Goal: Task Accomplishment & Management: Manage account settings

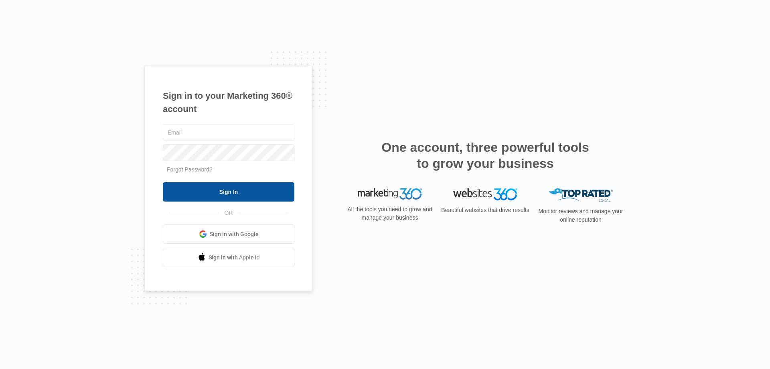
type input "[EMAIL_ADDRESS][DOMAIN_NAME]"
click at [228, 197] on input "Sign In" at bounding box center [229, 191] width 132 height 19
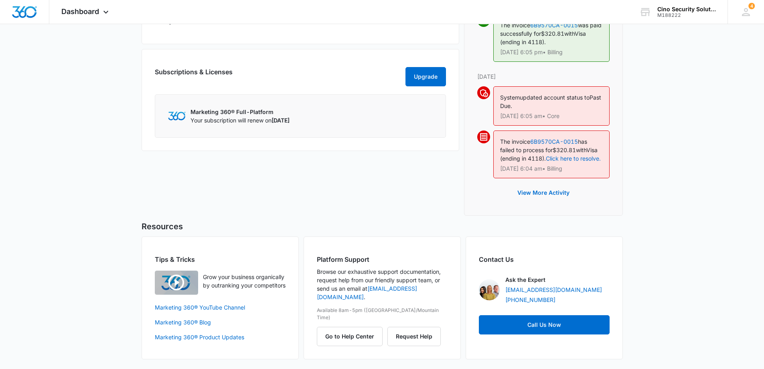
scroll to position [452, 0]
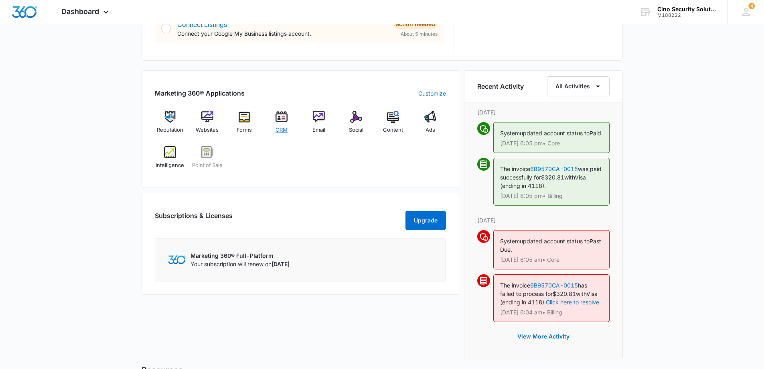
click at [282, 122] on img at bounding box center [282, 117] width 12 height 12
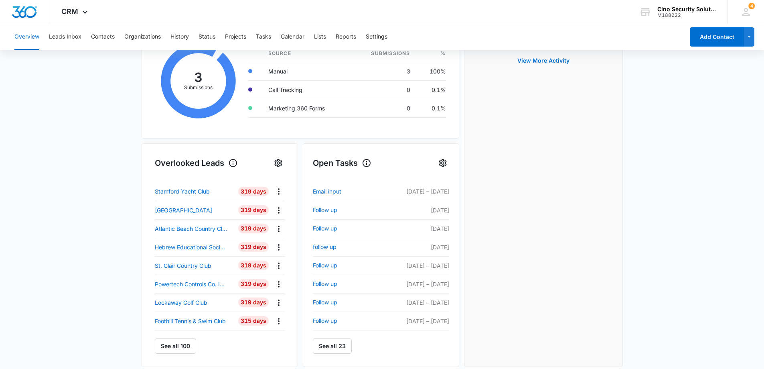
scroll to position [160, 0]
click at [114, 39] on button "Contacts" at bounding box center [103, 37] width 24 height 26
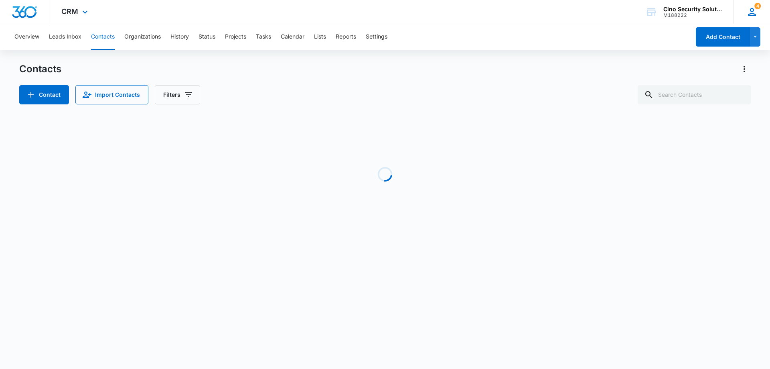
click at [761, 9] on span "4" at bounding box center [757, 6] width 6 height 6
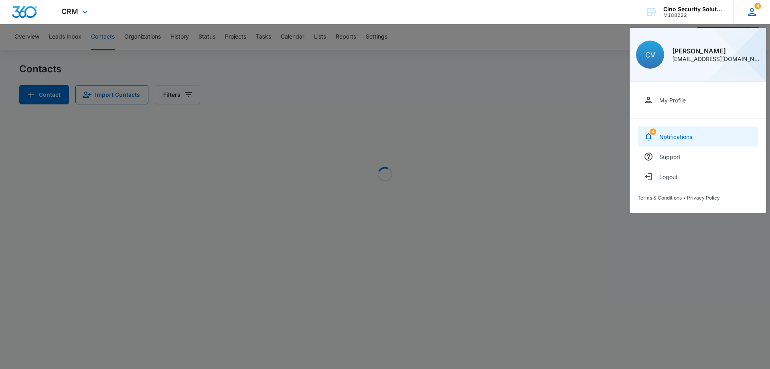
click at [682, 134] on div "Notifications" at bounding box center [675, 136] width 33 height 7
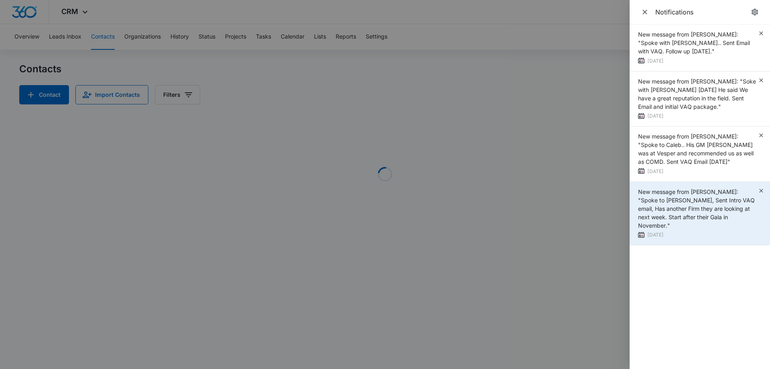
click at [761, 186] on div "New message from [PERSON_NAME]: "Spoke to [PERSON_NAME], Sent Intro VAQ email, …" at bounding box center [700, 214] width 140 height 64
click at [760, 189] on icon "button" at bounding box center [761, 190] width 4 height 4
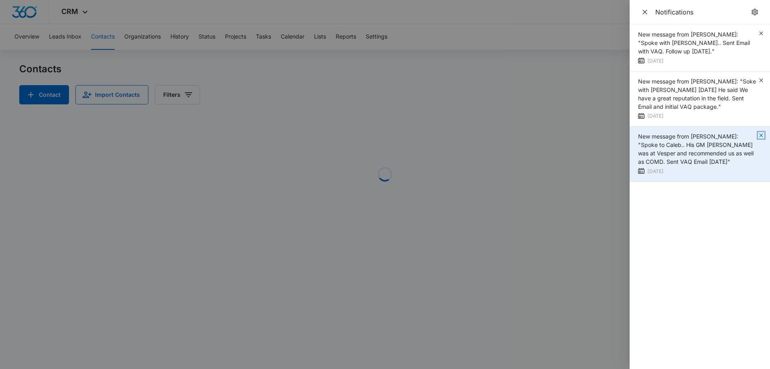
click at [760, 137] on icon "button" at bounding box center [761, 135] width 4 height 4
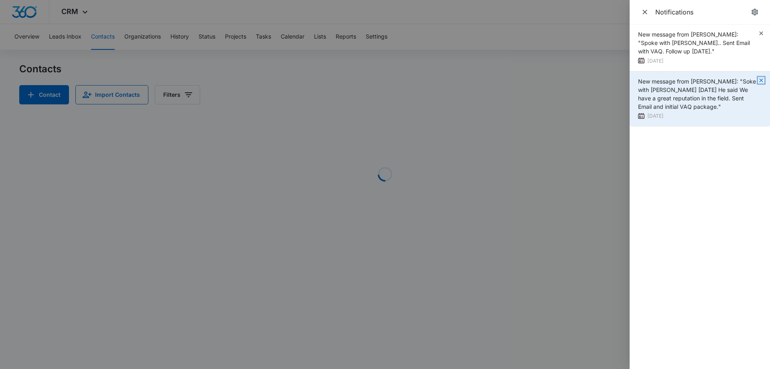
click at [762, 80] on icon "button" at bounding box center [761, 80] width 4 height 4
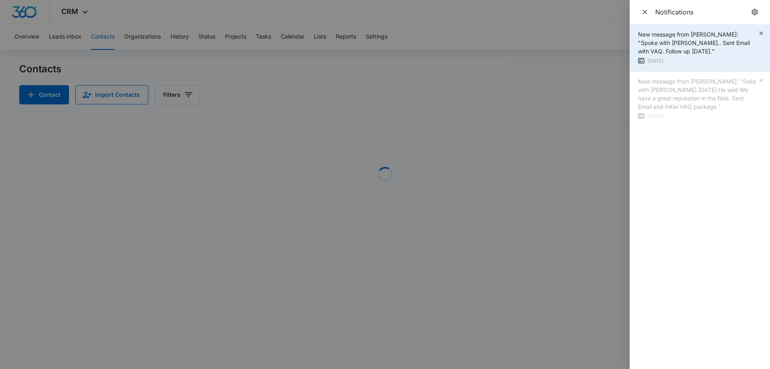
click at [762, 30] on div "New message from [PERSON_NAME]: "Spoke with [PERSON_NAME].. Sent Email with VAQ…" at bounding box center [700, 47] width 140 height 47
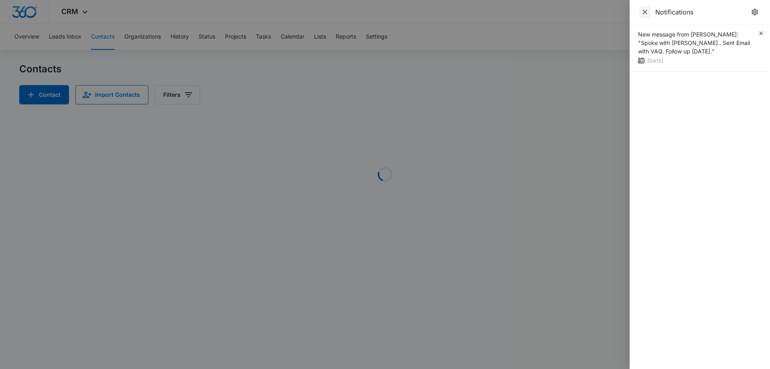
click at [645, 10] on icon "Close" at bounding box center [645, 12] width 8 height 8
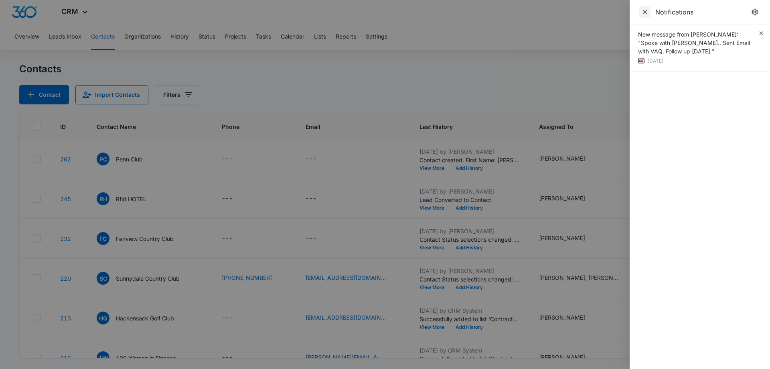
click at [645, 10] on icon "Close" at bounding box center [645, 12] width 8 height 8
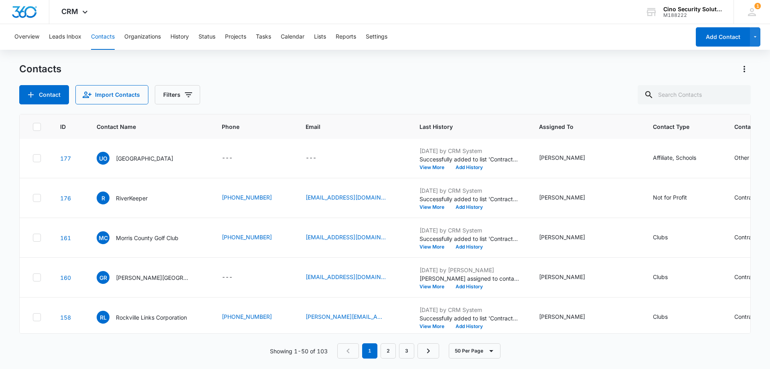
scroll to position [353, 0]
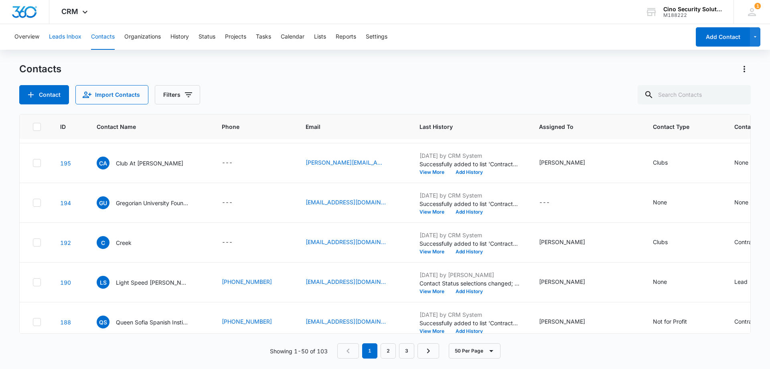
click at [69, 36] on button "Leads Inbox" at bounding box center [65, 37] width 32 height 26
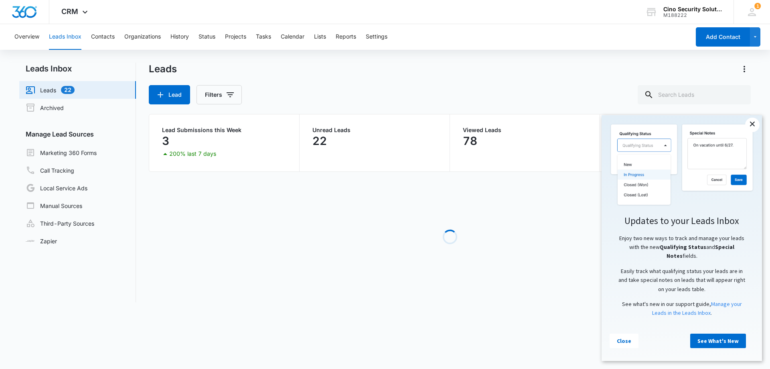
click at [749, 119] on link "×" at bounding box center [752, 125] width 14 height 14
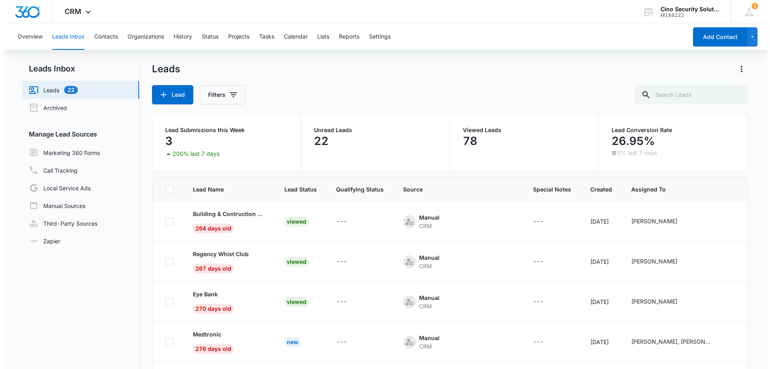
scroll to position [962, 0]
click at [227, 93] on icon "Filters" at bounding box center [230, 95] width 10 height 10
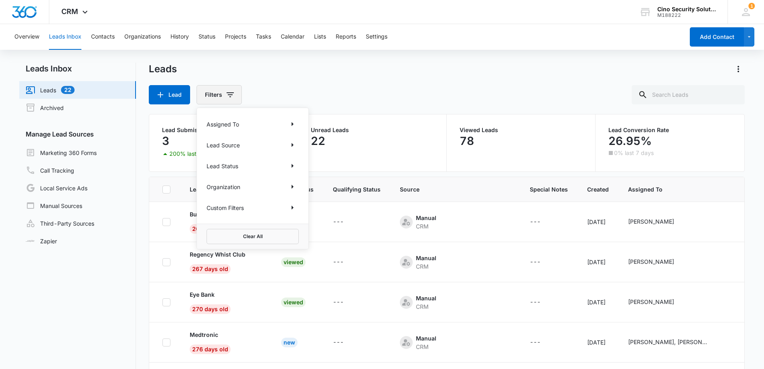
click at [227, 93] on icon "Filters" at bounding box center [230, 95] width 10 height 10
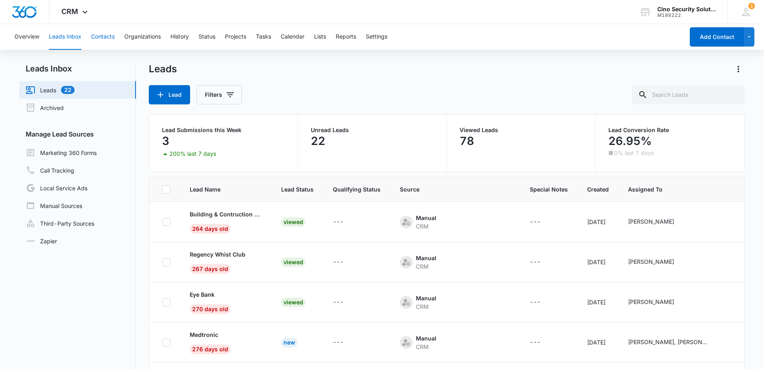
click at [108, 34] on button "Contacts" at bounding box center [103, 37] width 24 height 26
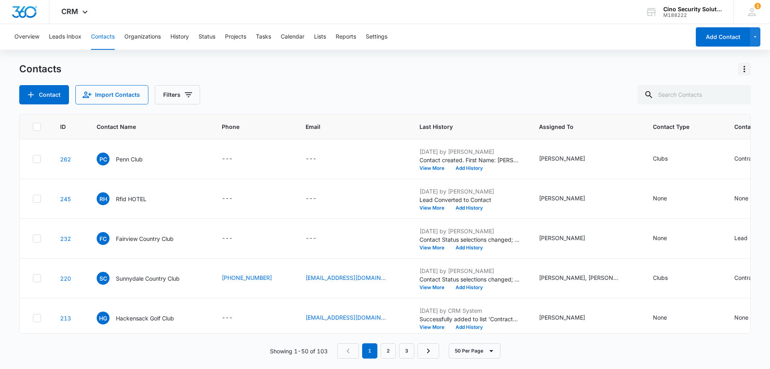
click at [747, 63] on button "Actions" at bounding box center [744, 69] width 13 height 13
click at [542, 84] on div "Contacts Contact Import Contacts Filters" at bounding box center [384, 84] width 731 height 42
click at [744, 66] on icon "Actions" at bounding box center [745, 69] width 2 height 6
click at [66, 35] on button "Leads Inbox" at bounding box center [65, 37] width 32 height 26
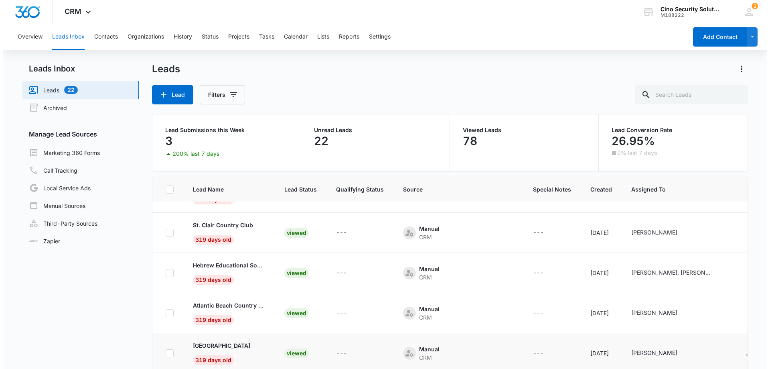
scroll to position [1817, 0]
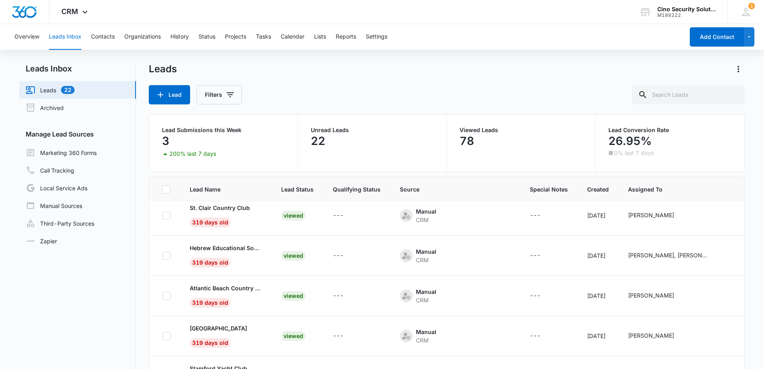
click at [47, 91] on link "Leads 22" at bounding box center [50, 90] width 49 height 10
click at [99, 36] on button "Contacts" at bounding box center [103, 37] width 24 height 26
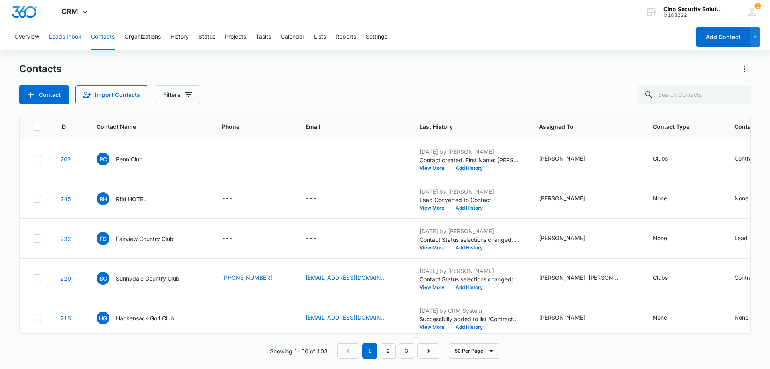
click at [67, 38] on button "Leads Inbox" at bounding box center [65, 37] width 32 height 26
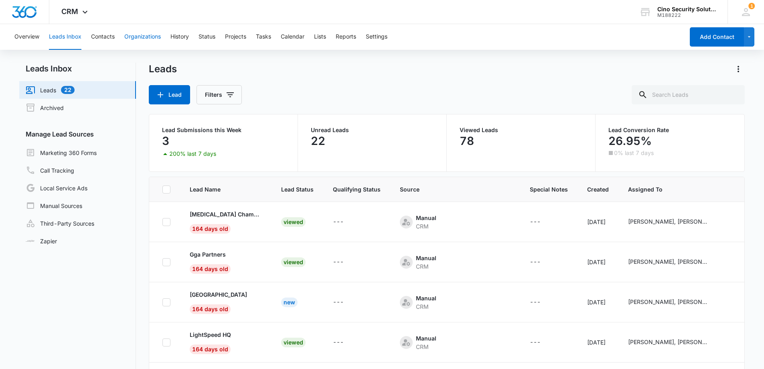
click at [142, 34] on button "Organizations" at bounding box center [142, 37] width 36 height 26
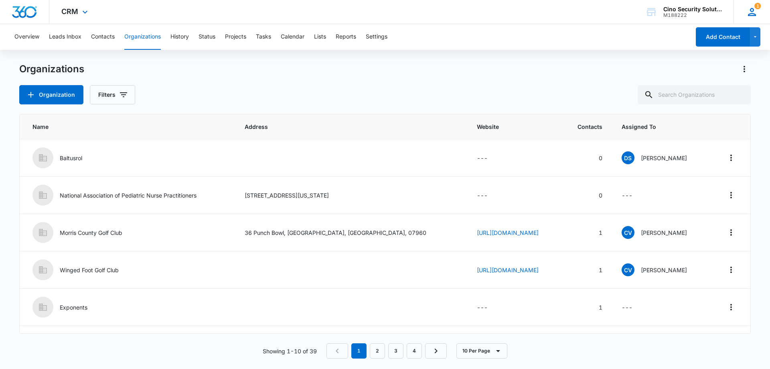
click at [759, 14] on div "1 CV [PERSON_NAME] [EMAIL_ADDRESS][DOMAIN_NAME] My Profile 1 Notifications Supp…" at bounding box center [751, 12] width 36 height 24
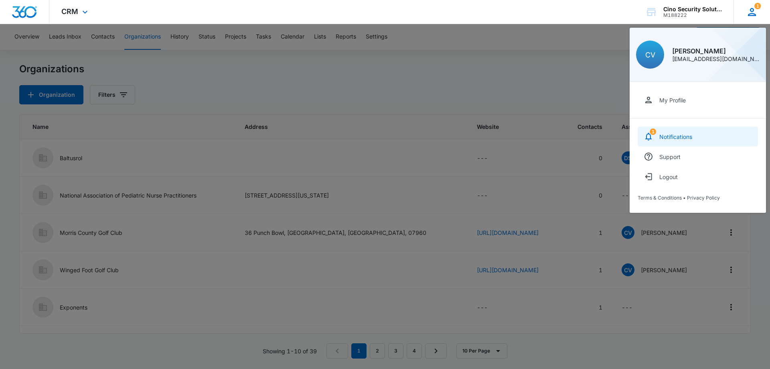
click at [674, 138] on div "Notifications" at bounding box center [675, 136] width 33 height 7
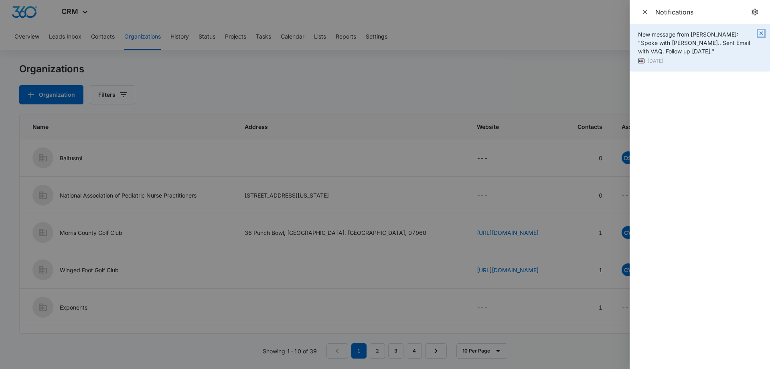
click at [764, 34] on icon "button" at bounding box center [761, 33] width 6 height 6
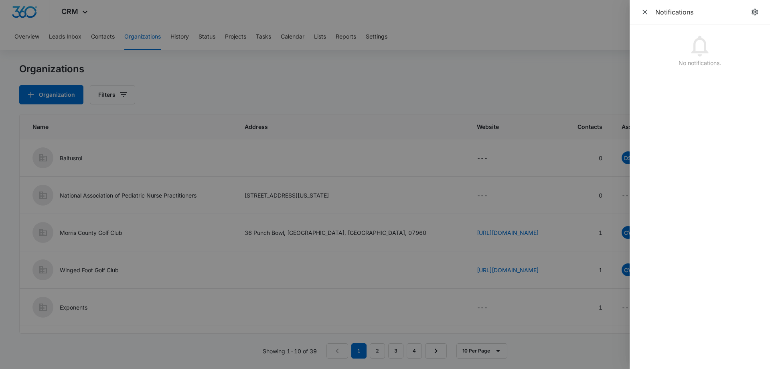
click at [650, 12] on div "Notifications" at bounding box center [694, 11] width 110 height 11
click at [643, 13] on icon "Close" at bounding box center [645, 12] width 8 height 8
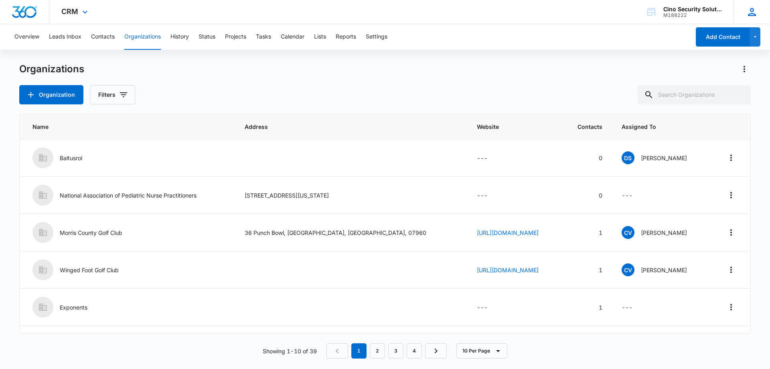
click at [753, 12] on icon at bounding box center [752, 12] width 12 height 12
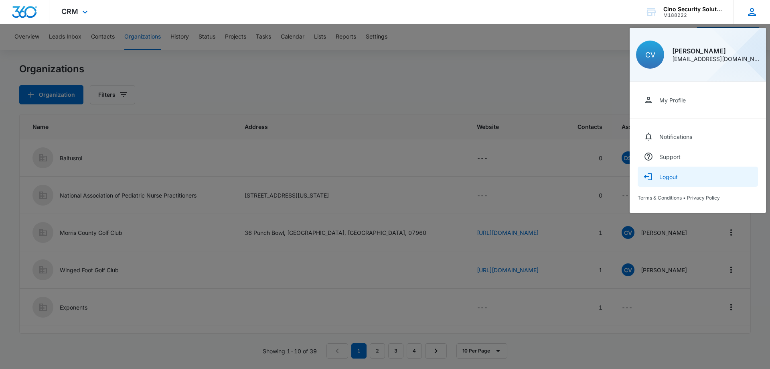
click at [665, 174] on div "Logout" at bounding box center [668, 176] width 18 height 7
